Goal: Complete application form: Complete application form

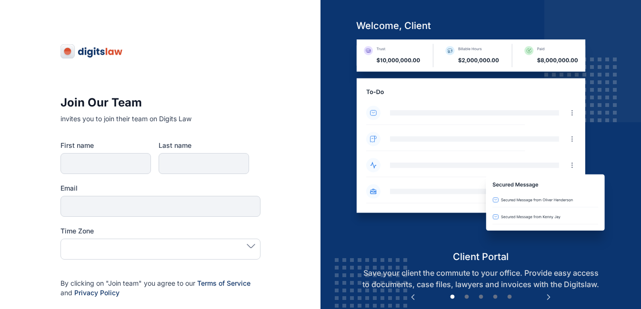
type input "*******"
type input "*****"
type input "**********"
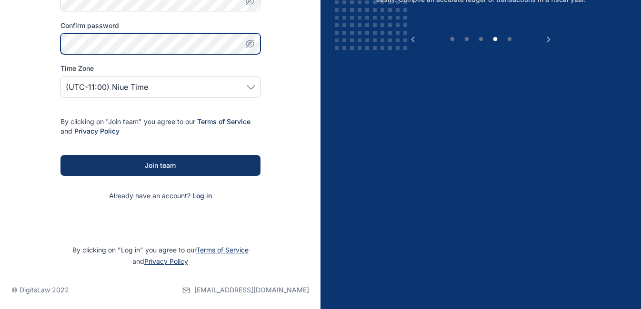
scroll to position [262, 0]
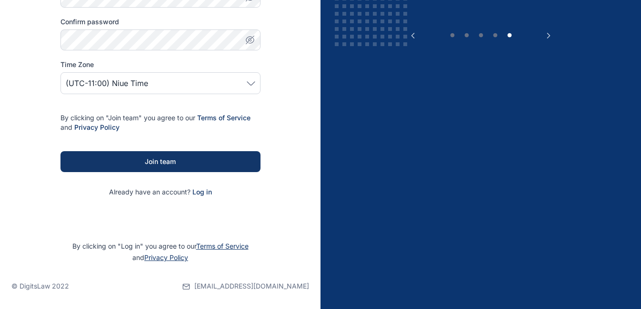
click at [134, 80] on span "(UTC-11:00) Niue Time" at bounding box center [107, 83] width 82 height 11
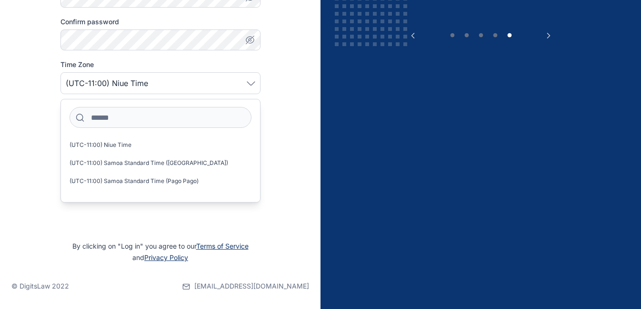
click at [105, 82] on span "(UTC-11:00) Niue Time" at bounding box center [107, 83] width 82 height 11
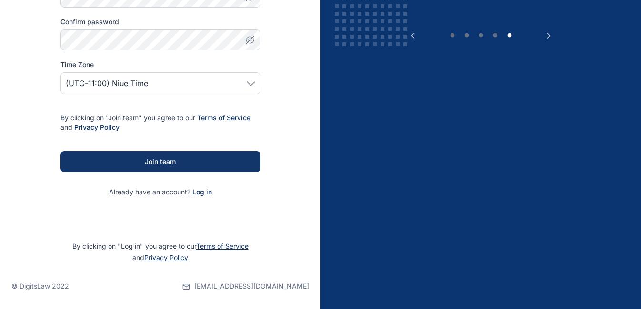
click at [105, 82] on span "(UTC-11:00) Niue Time" at bounding box center [107, 83] width 82 height 11
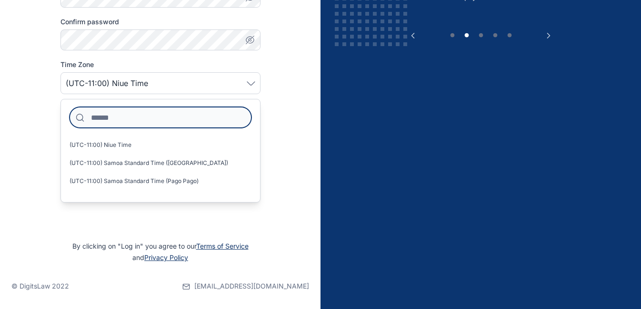
click at [119, 114] on input at bounding box center [160, 117] width 182 height 21
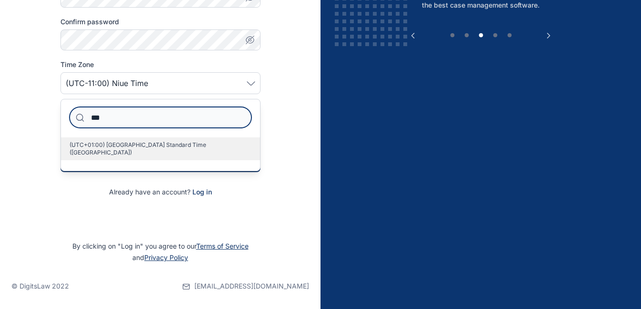
type input "***"
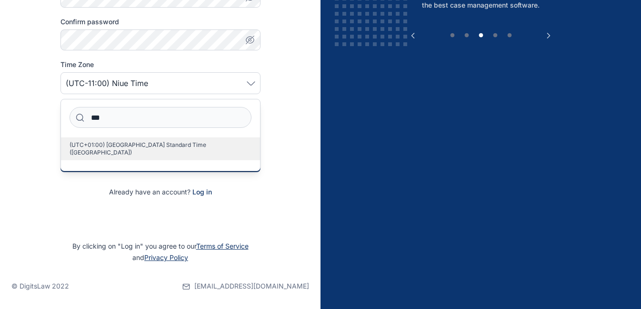
click at [121, 142] on span "(UTC+01:00) West Africa Standard Time (Lagos)" at bounding box center [156, 148] width 174 height 15
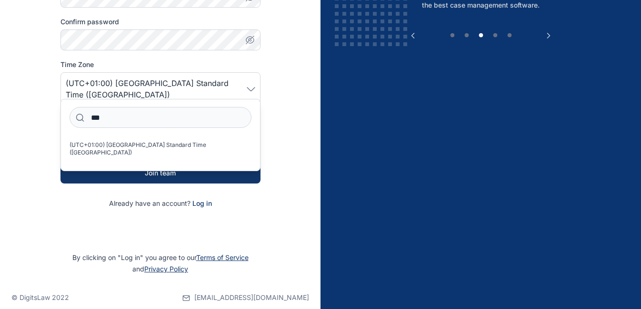
click at [172, 199] on p "Already have an account? Log in" at bounding box center [160, 204] width 200 height 10
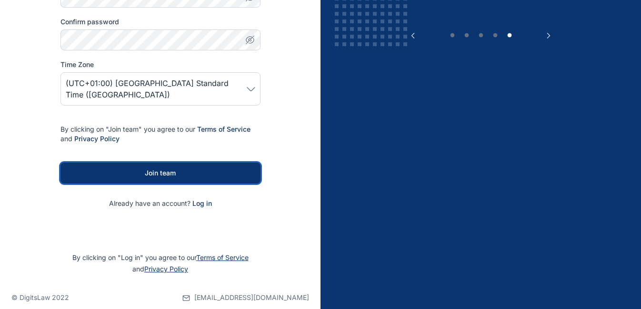
click at [174, 163] on button "Join team" at bounding box center [160, 173] width 200 height 21
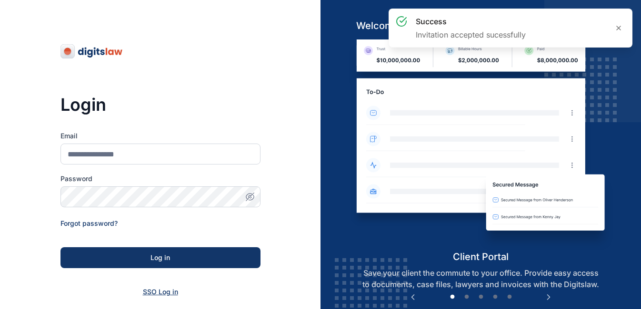
click at [161, 293] on span "SSO Log in" at bounding box center [160, 292] width 35 height 8
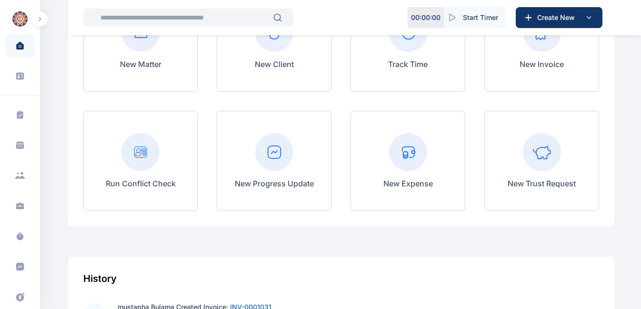
scroll to position [146, 0]
click at [281, 154] on rect at bounding box center [274, 152] width 38 height 38
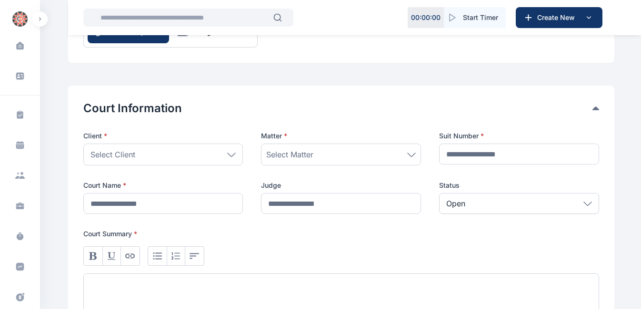
scroll to position [139, 0]
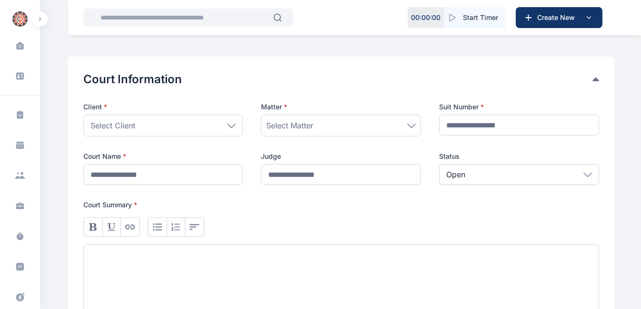
click at [233, 127] on icon at bounding box center [231, 125] width 8 height 3
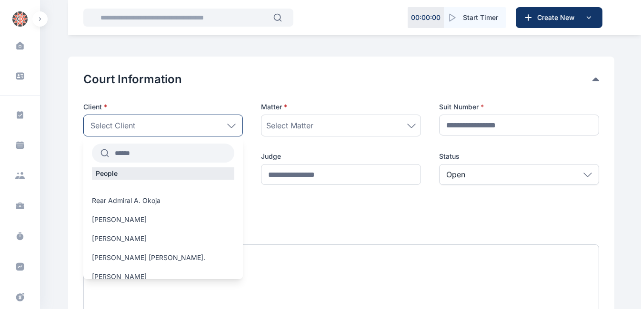
click at [175, 158] on input "text" at bounding box center [172, 153] width 126 height 17
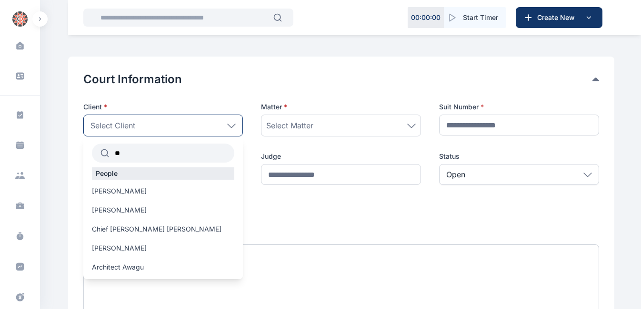
type input "*"
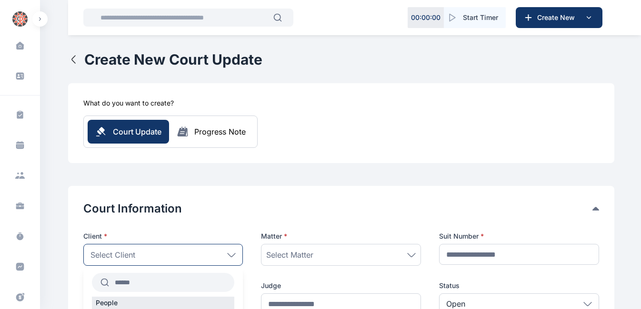
scroll to position [0, 0]
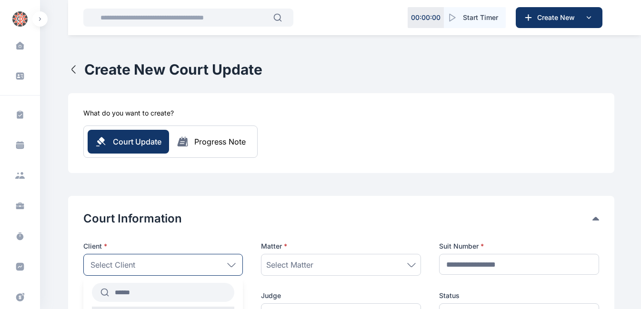
click at [73, 73] on icon "button" at bounding box center [73, 69] width 11 height 11
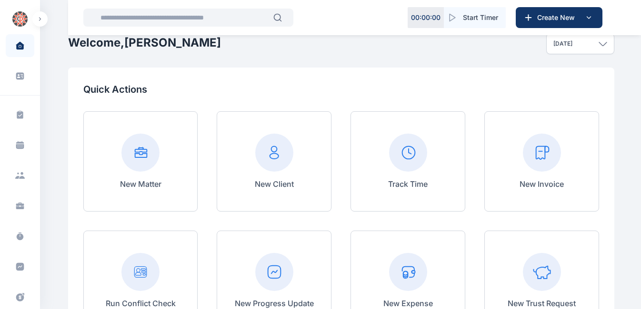
scroll to position [89, 0]
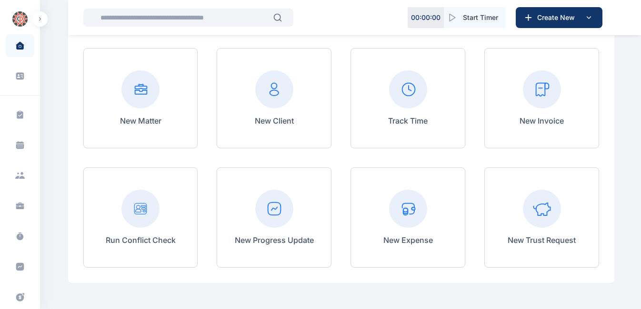
click at [266, 223] on rect at bounding box center [274, 209] width 38 height 38
